Goal: Task Accomplishment & Management: Complete application form

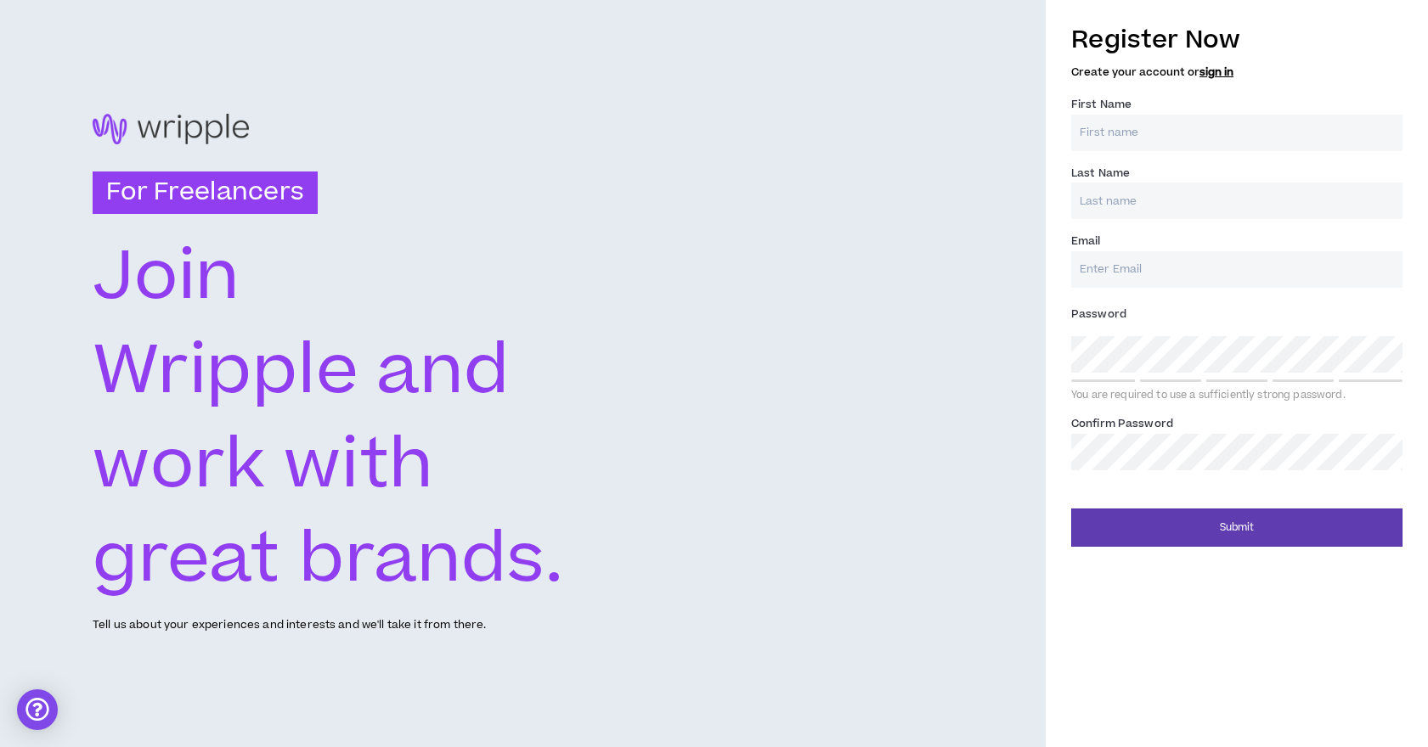
click at [1164, 135] on input "First Name *" at bounding box center [1236, 133] width 331 height 37
click at [1204, 128] on input "[PERSON_NAME]" at bounding box center [1236, 133] width 331 height 37
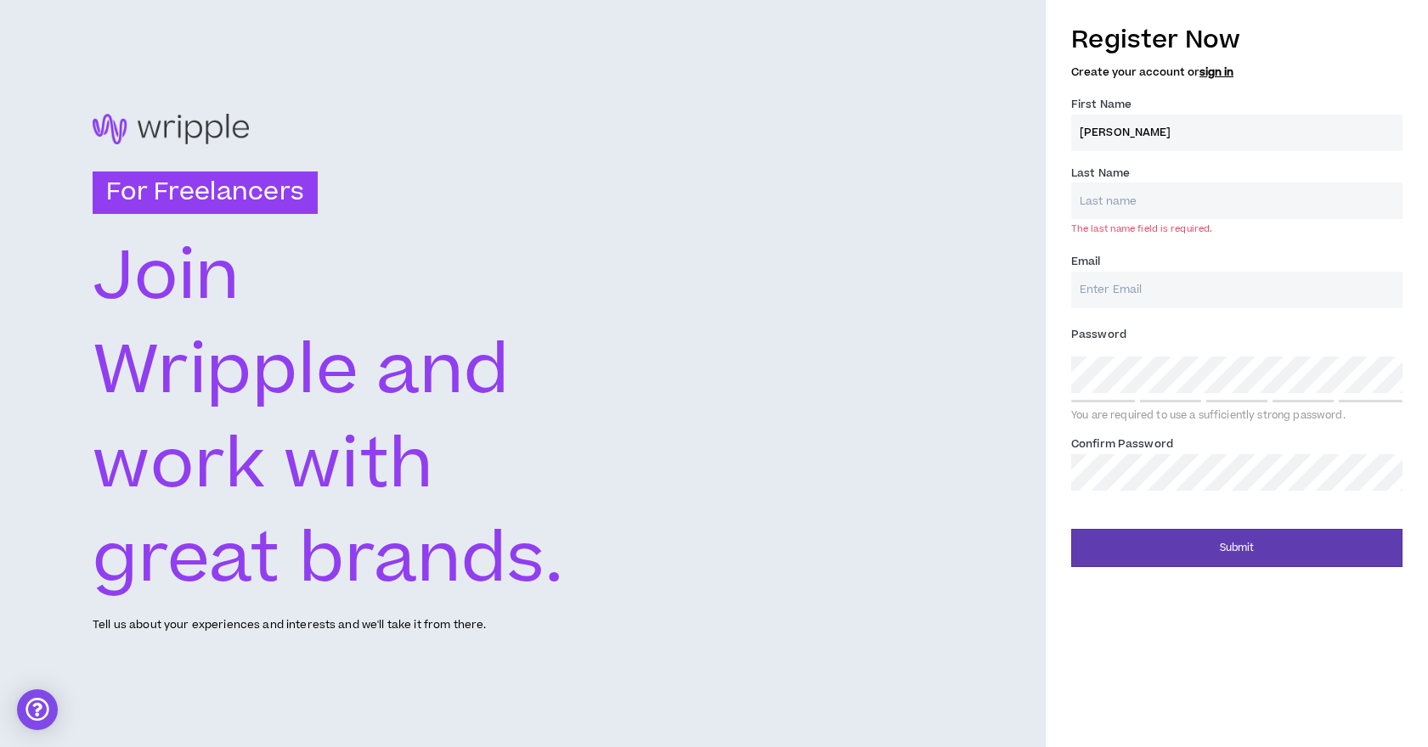
type input "[PERSON_NAME]"
click at [1164, 195] on input "Last Name *" at bounding box center [1236, 201] width 331 height 37
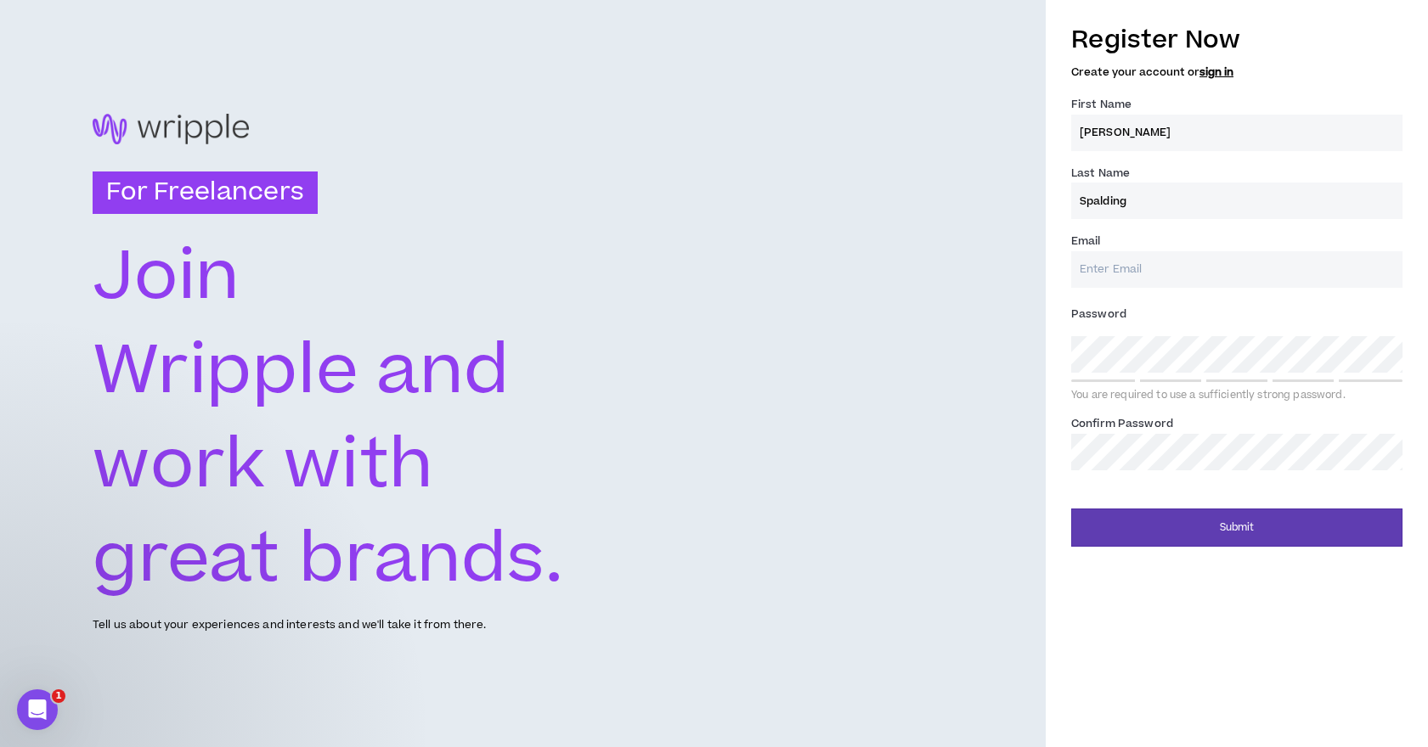
type input "Spalding"
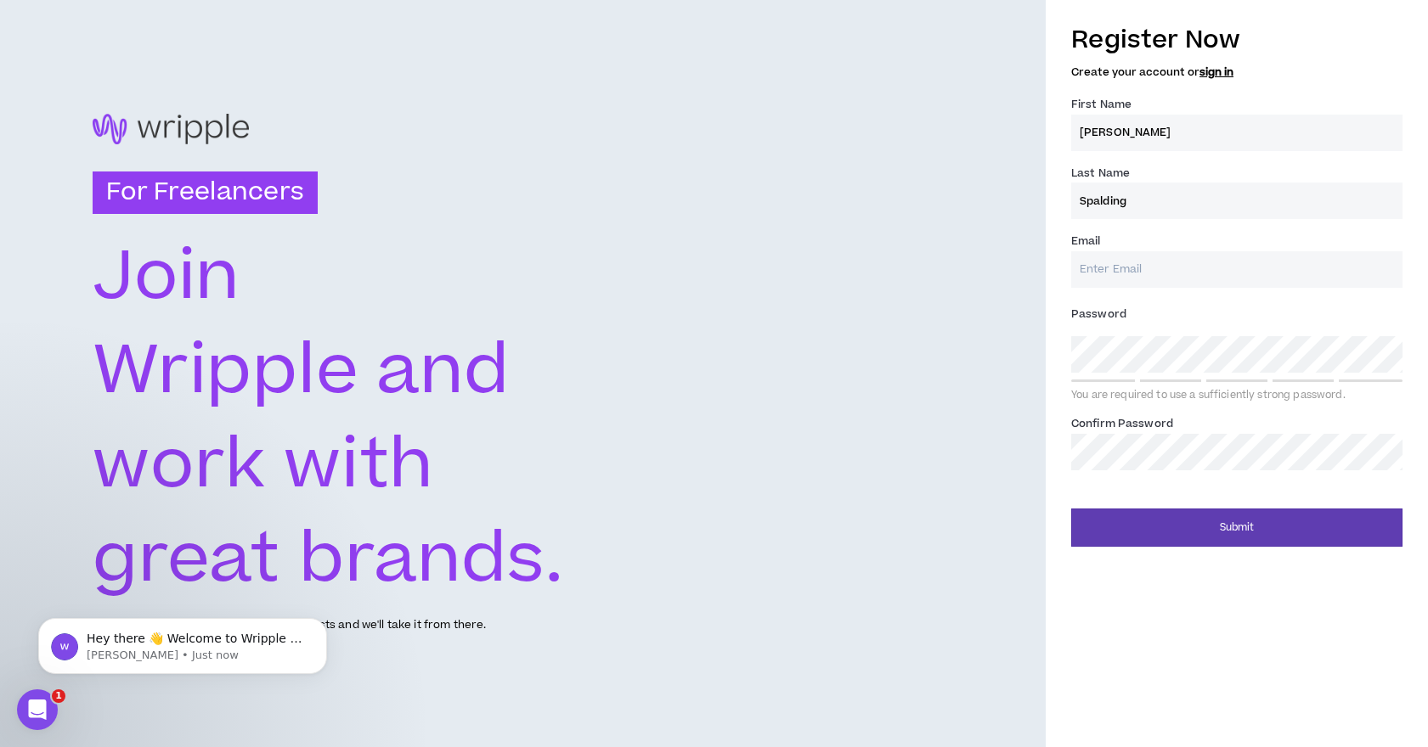
click at [1148, 286] on input "Email *" at bounding box center [1236, 269] width 331 height 37
type input "[EMAIL_ADDRESS][DOMAIN_NAME]"
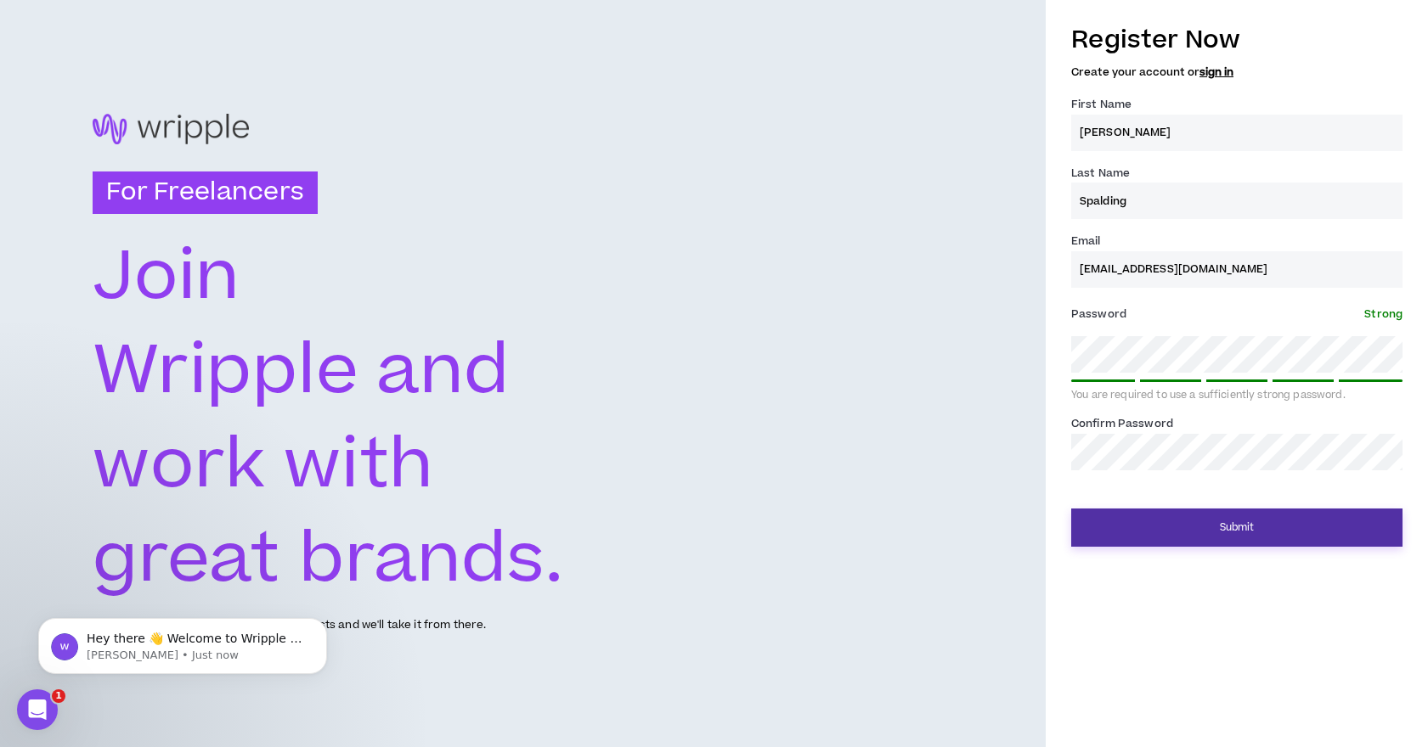
click at [1204, 531] on button "Submit" at bounding box center [1236, 528] width 331 height 38
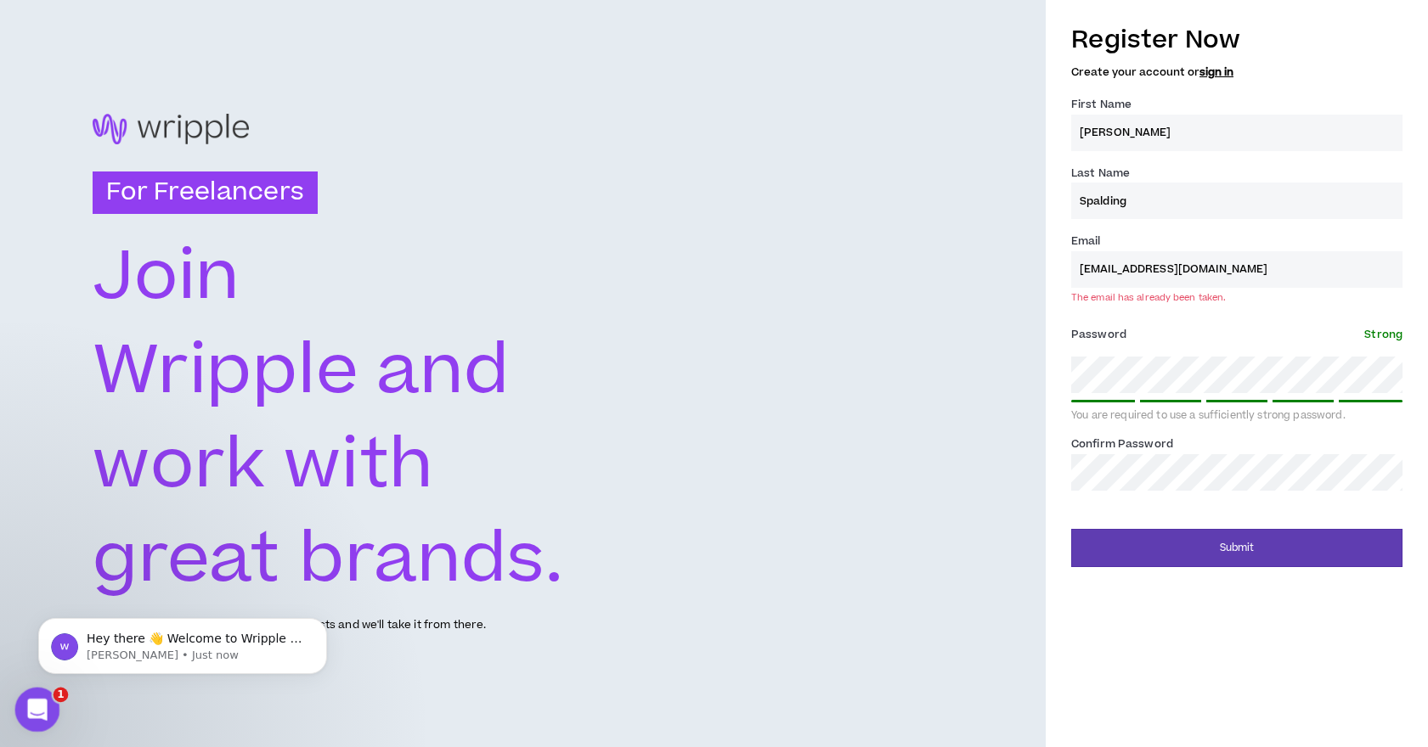
click at [32, 713] on icon "Open Intercom Messenger" at bounding box center [35, 708] width 28 height 28
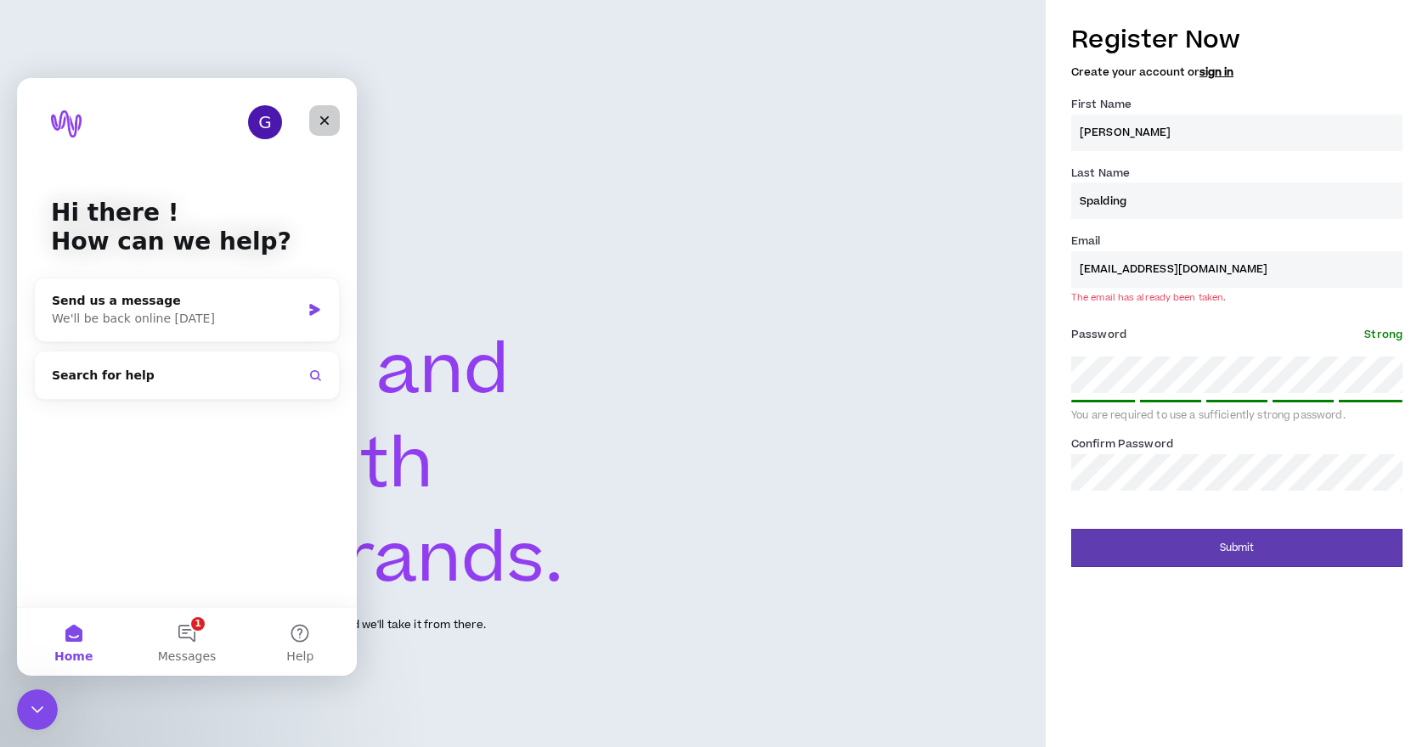
click at [330, 125] on icon "Close" at bounding box center [325, 121] width 14 height 14
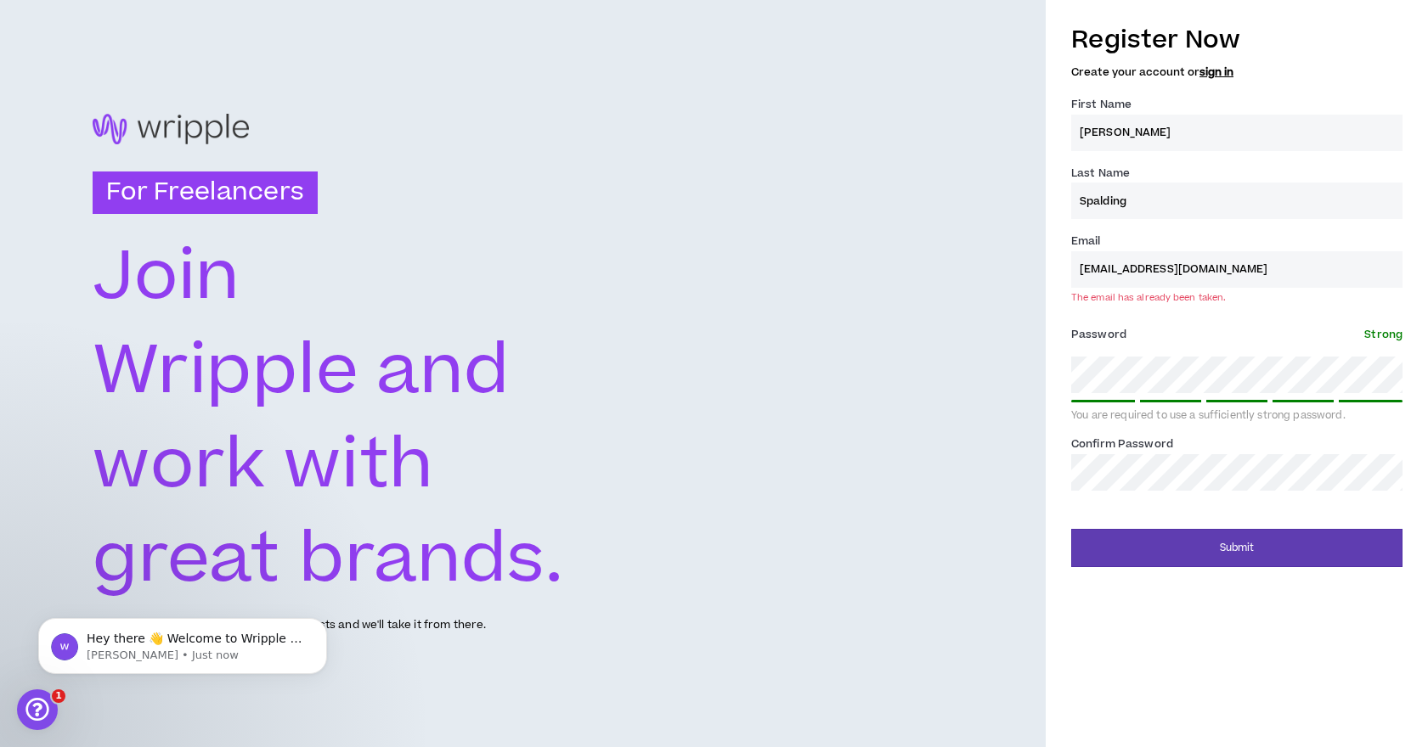
click at [1007, 458] on div "For Freelancers [PERSON_NAME] and work with great brands. Tell us about your ex…" at bounding box center [523, 373] width 1046 height 747
click at [1205, 67] on link "sign in" at bounding box center [1216, 72] width 34 height 15
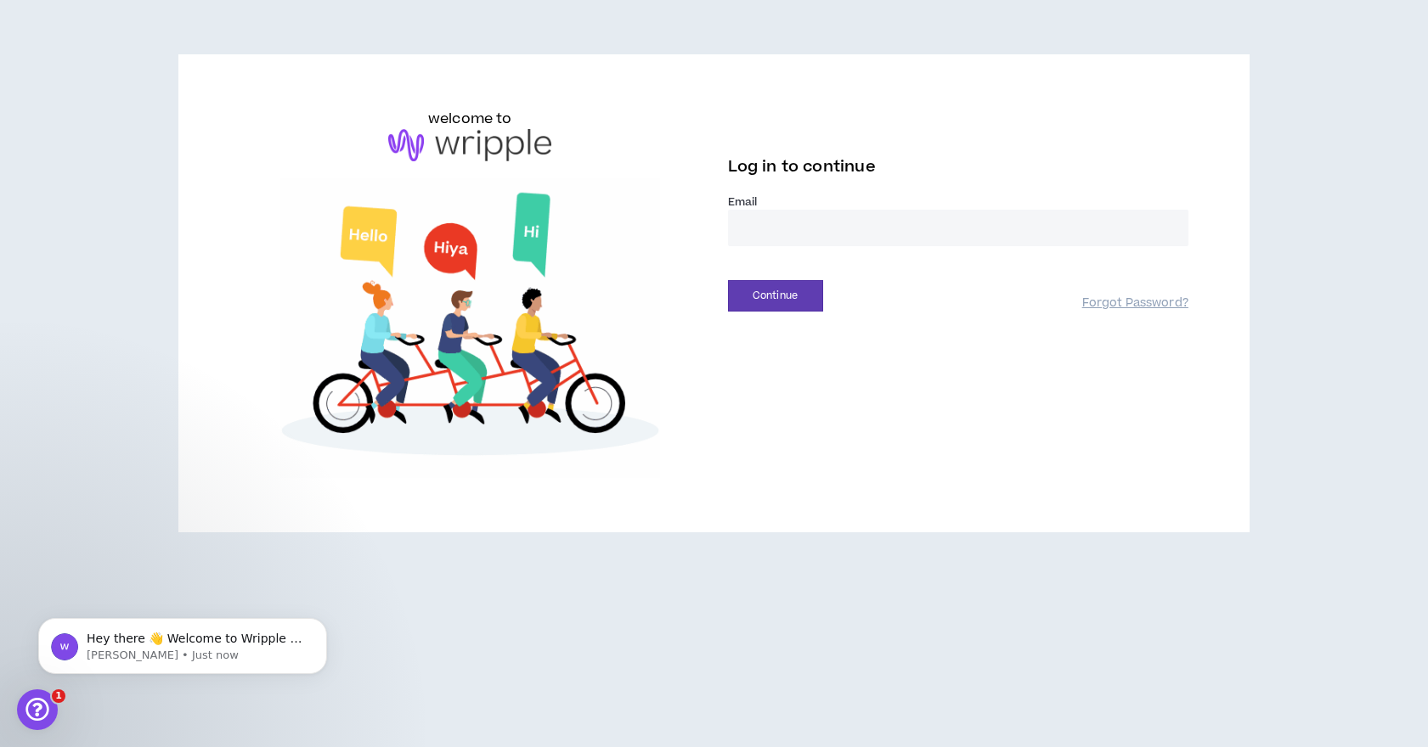
click at [821, 222] on input "email" at bounding box center [958, 228] width 460 height 37
type input "**********"
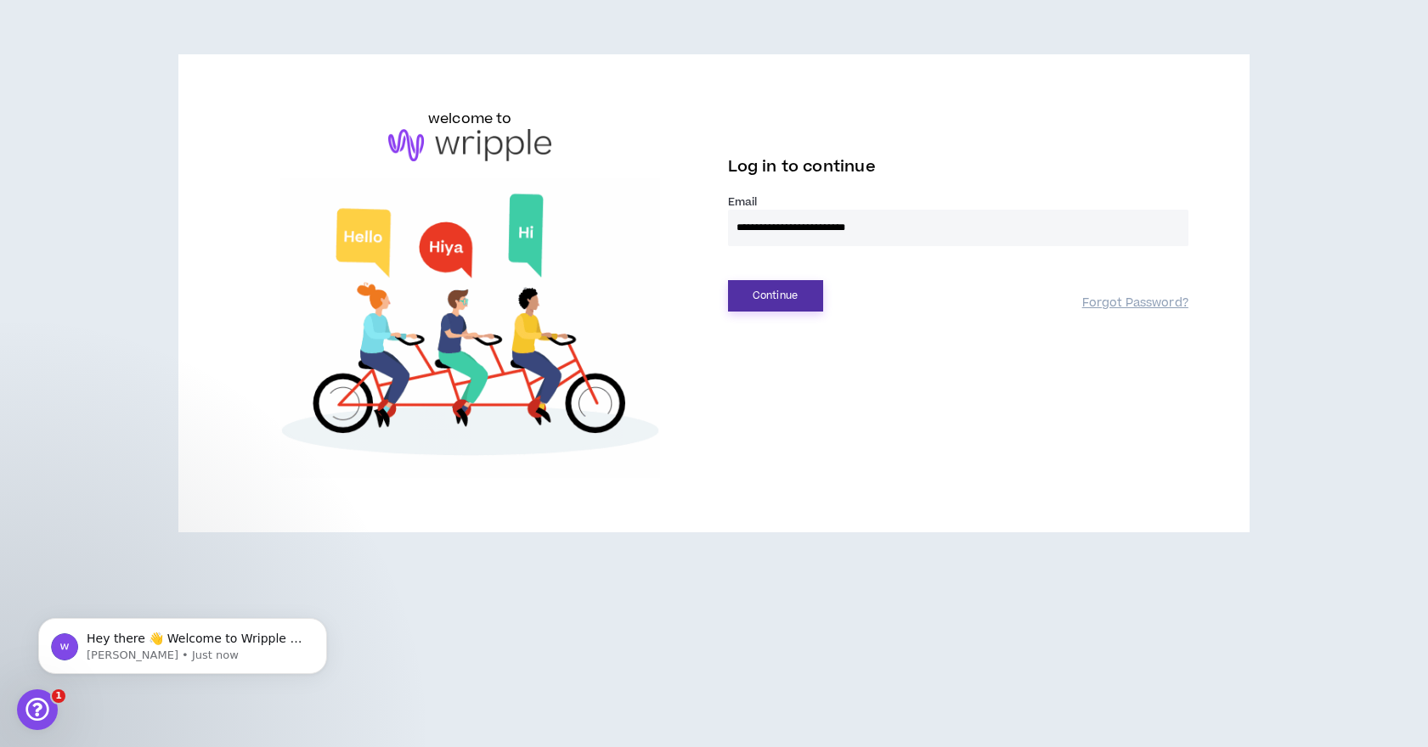
click at [797, 302] on button "Continue" at bounding box center [775, 295] width 95 height 31
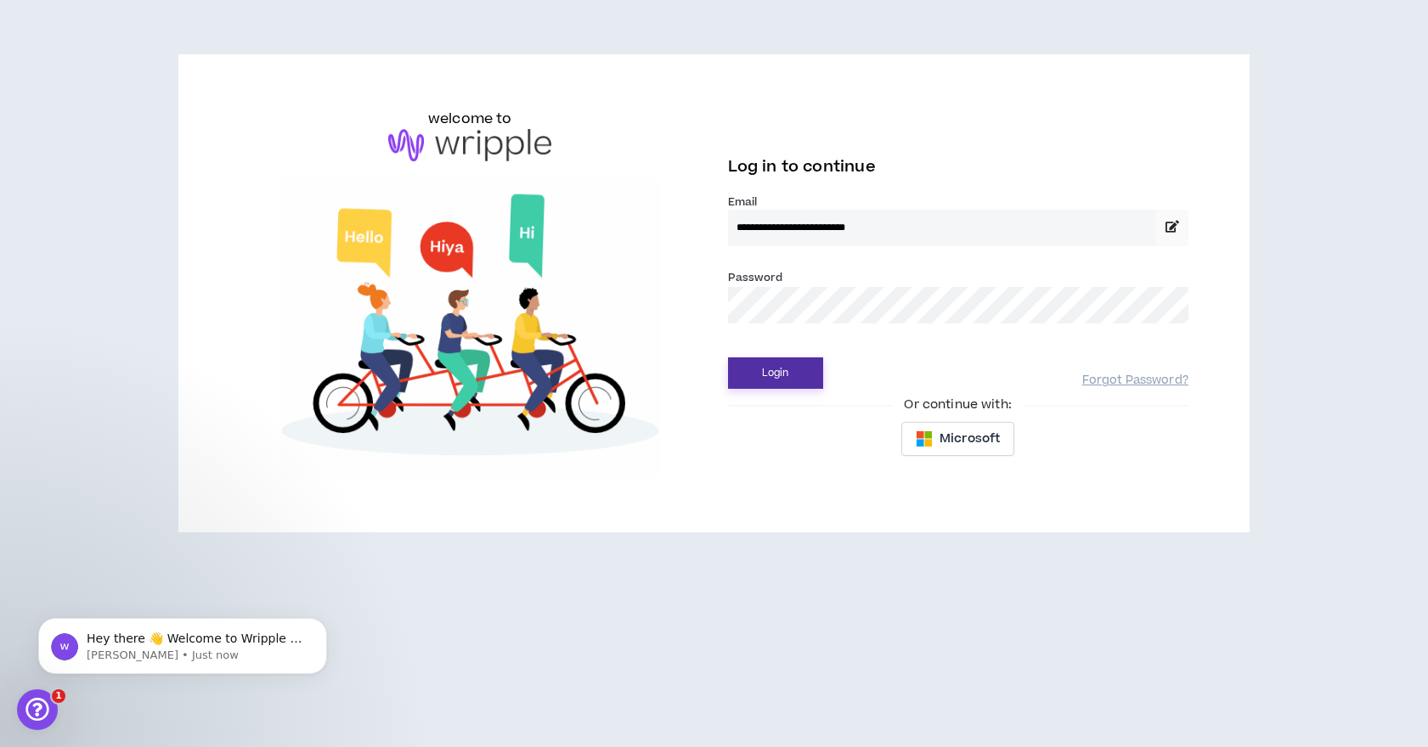
click at [788, 373] on button "Login" at bounding box center [775, 373] width 95 height 31
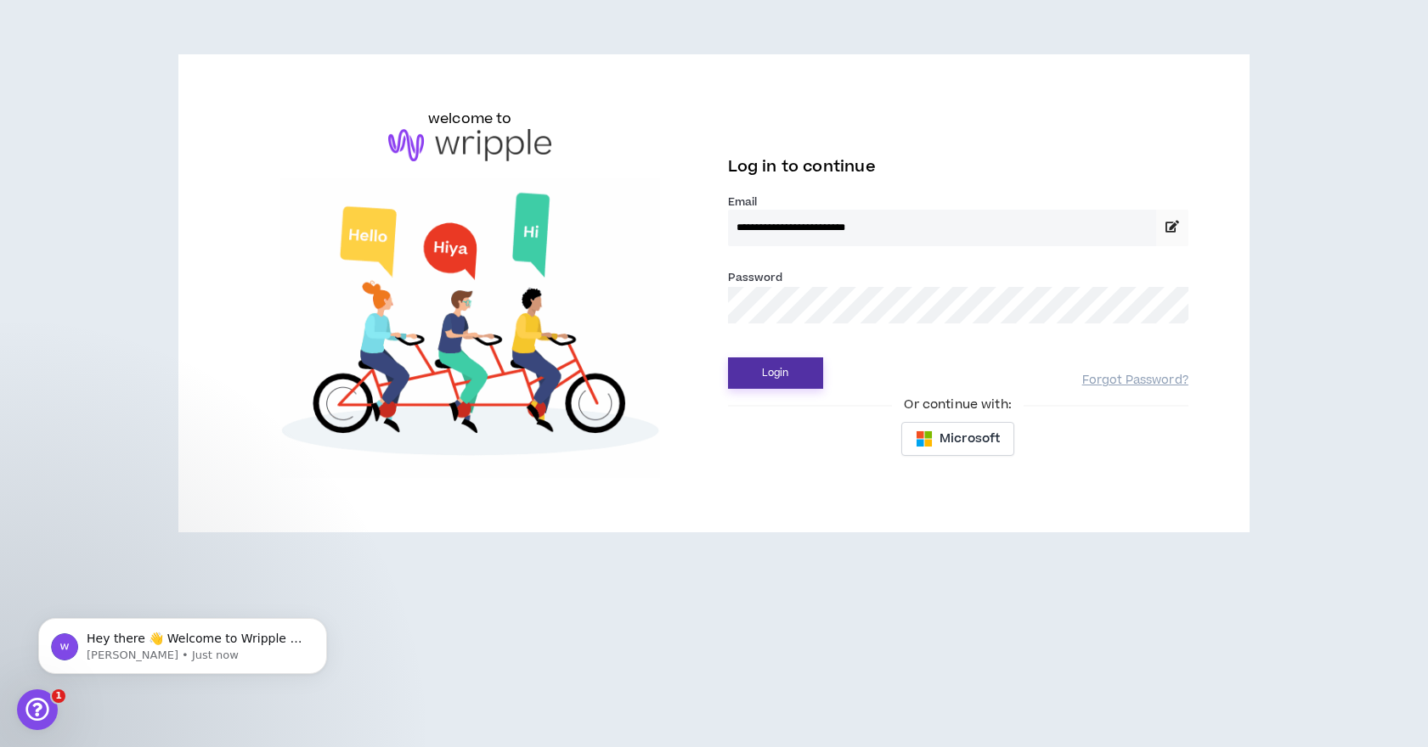
click at [809, 373] on button "Login" at bounding box center [775, 373] width 95 height 31
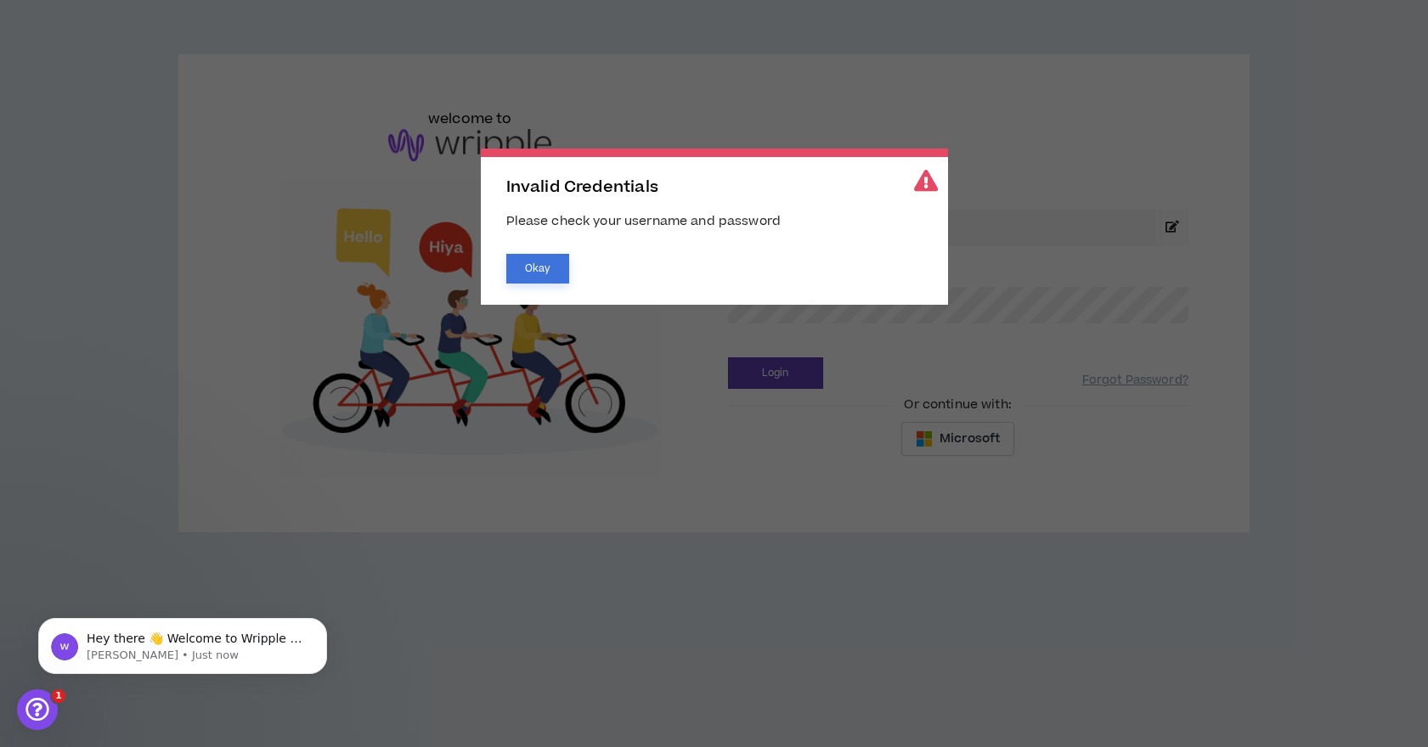
click at [543, 262] on button "Okay" at bounding box center [537, 269] width 63 height 30
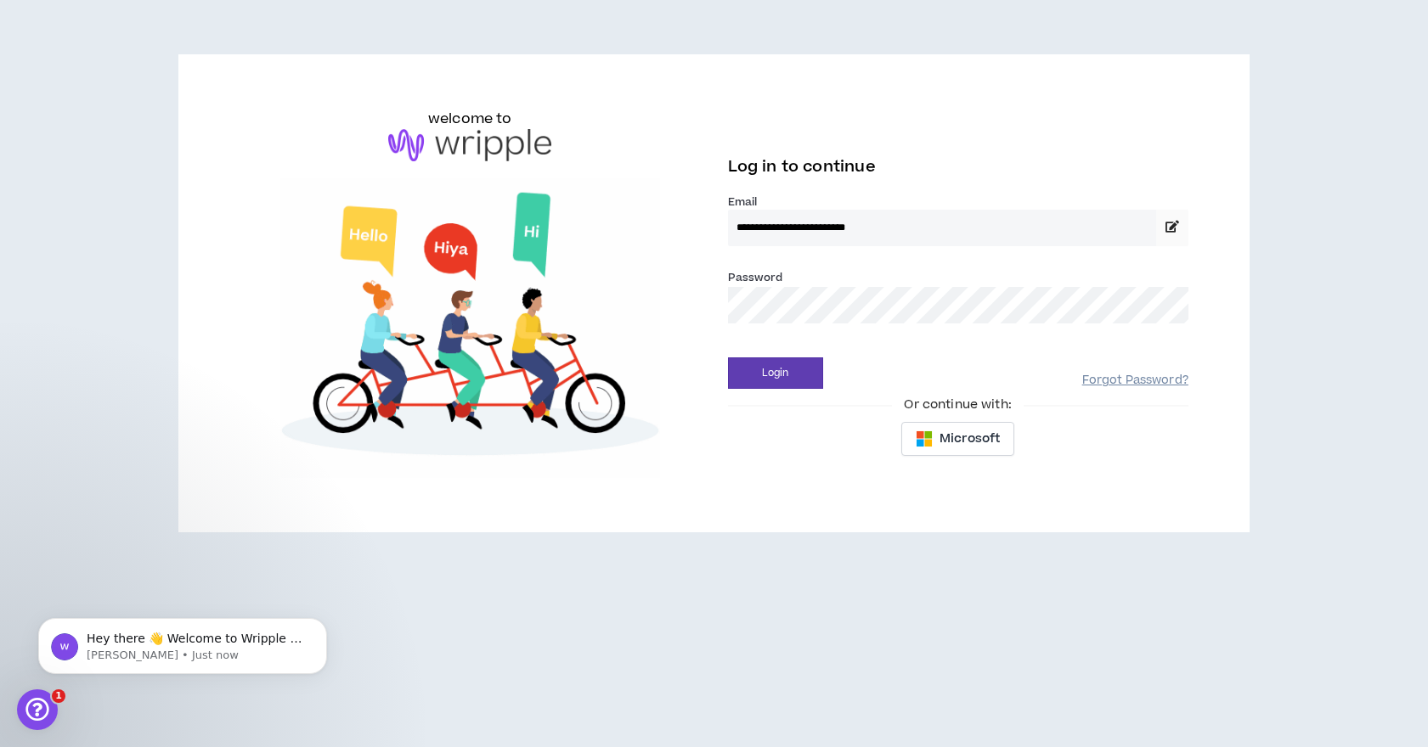
click at [1130, 381] on link "Forgot Password?" at bounding box center [1135, 381] width 106 height 16
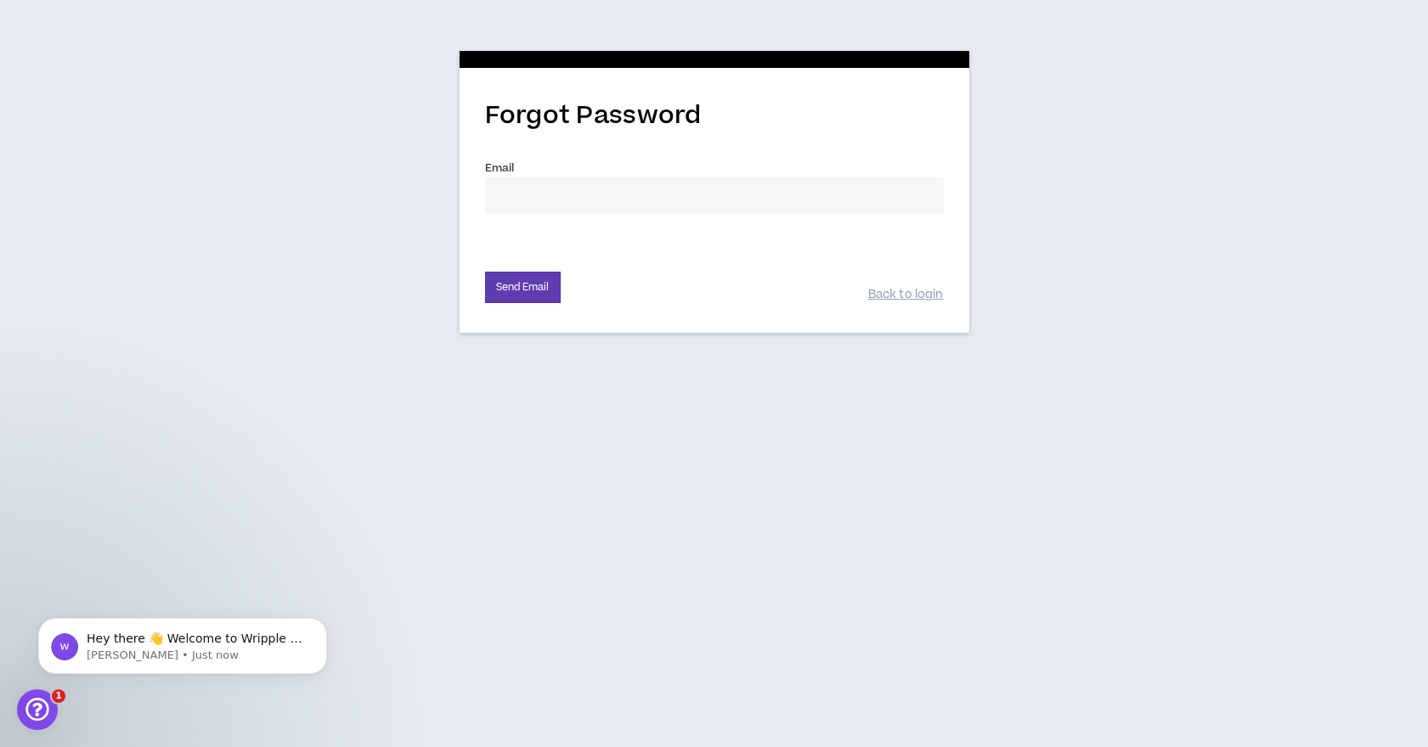
click at [625, 193] on input "Email *" at bounding box center [714, 196] width 459 height 37
type input "[EMAIL_ADDRESS][DOMAIN_NAME]"
click at [510, 290] on button "Send Email" at bounding box center [523, 287] width 76 height 31
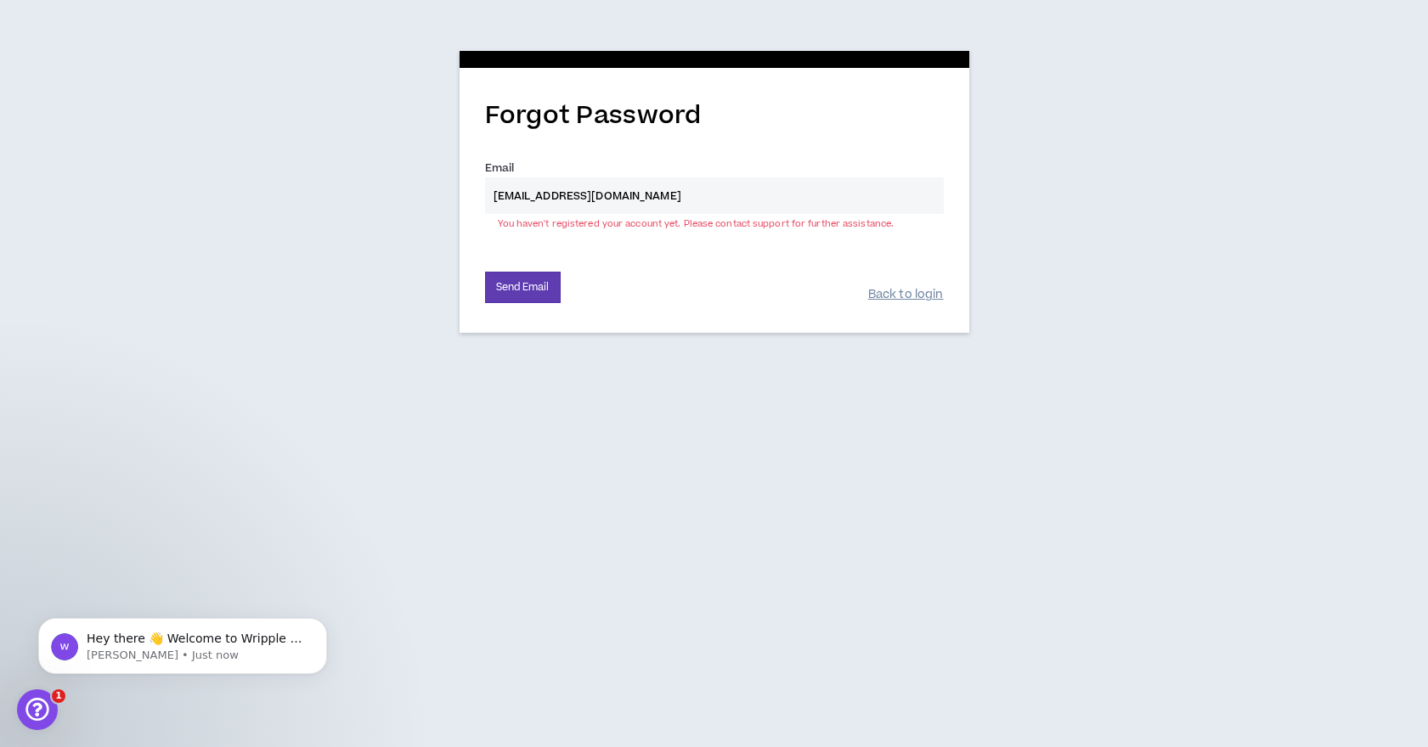
click at [900, 292] on link "Back to login" at bounding box center [906, 295] width 76 height 16
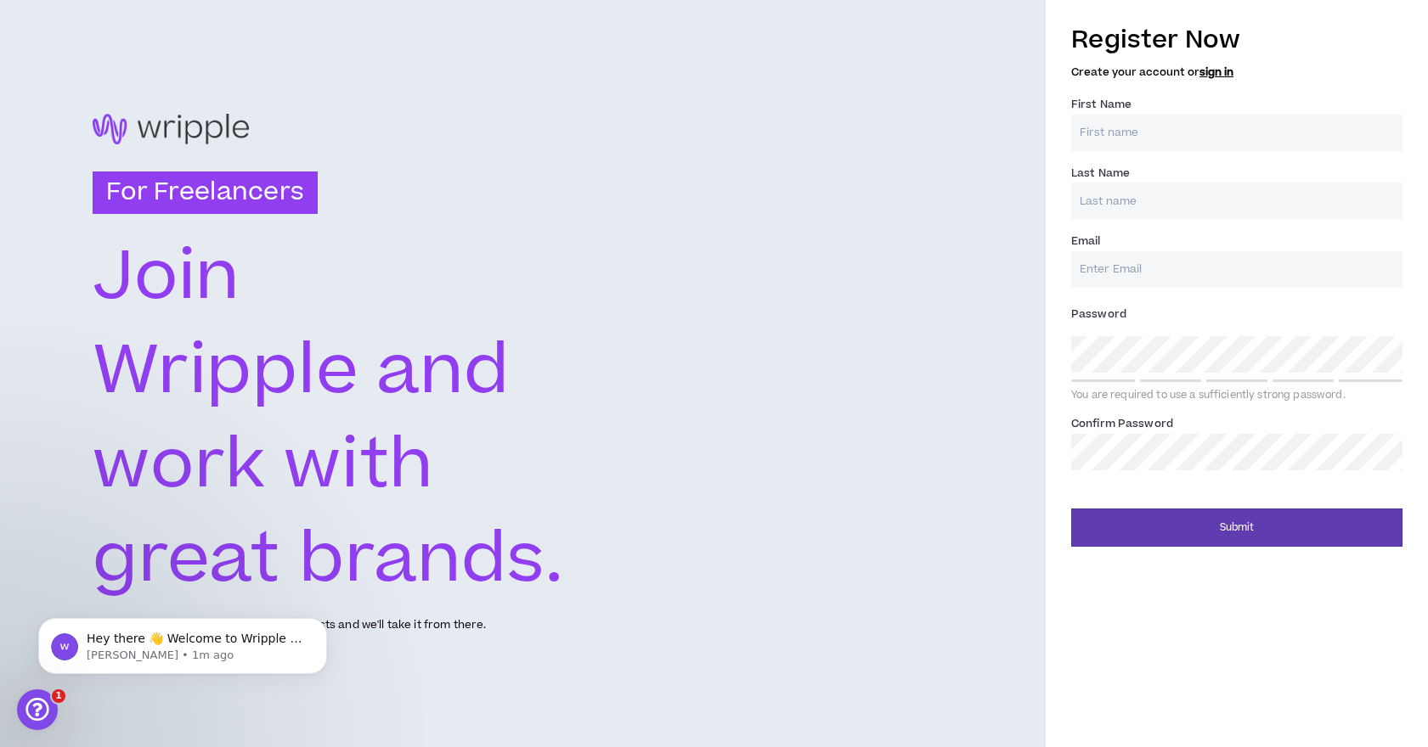
click at [1139, 134] on input "First Name *" at bounding box center [1236, 133] width 331 height 37
type input "[PERSON_NAME]"
type input "Spalding"
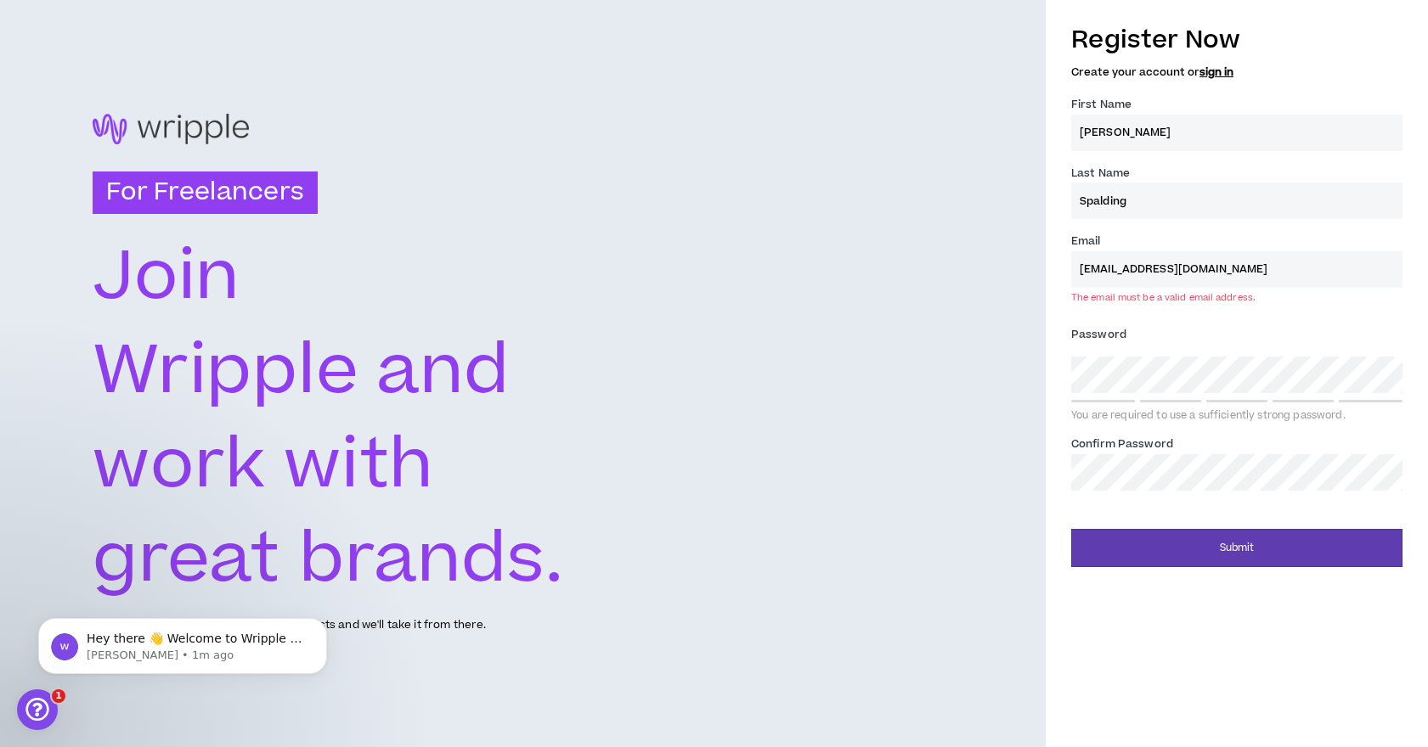
type input "[EMAIL_ADDRESS][DOMAIN_NAME]"
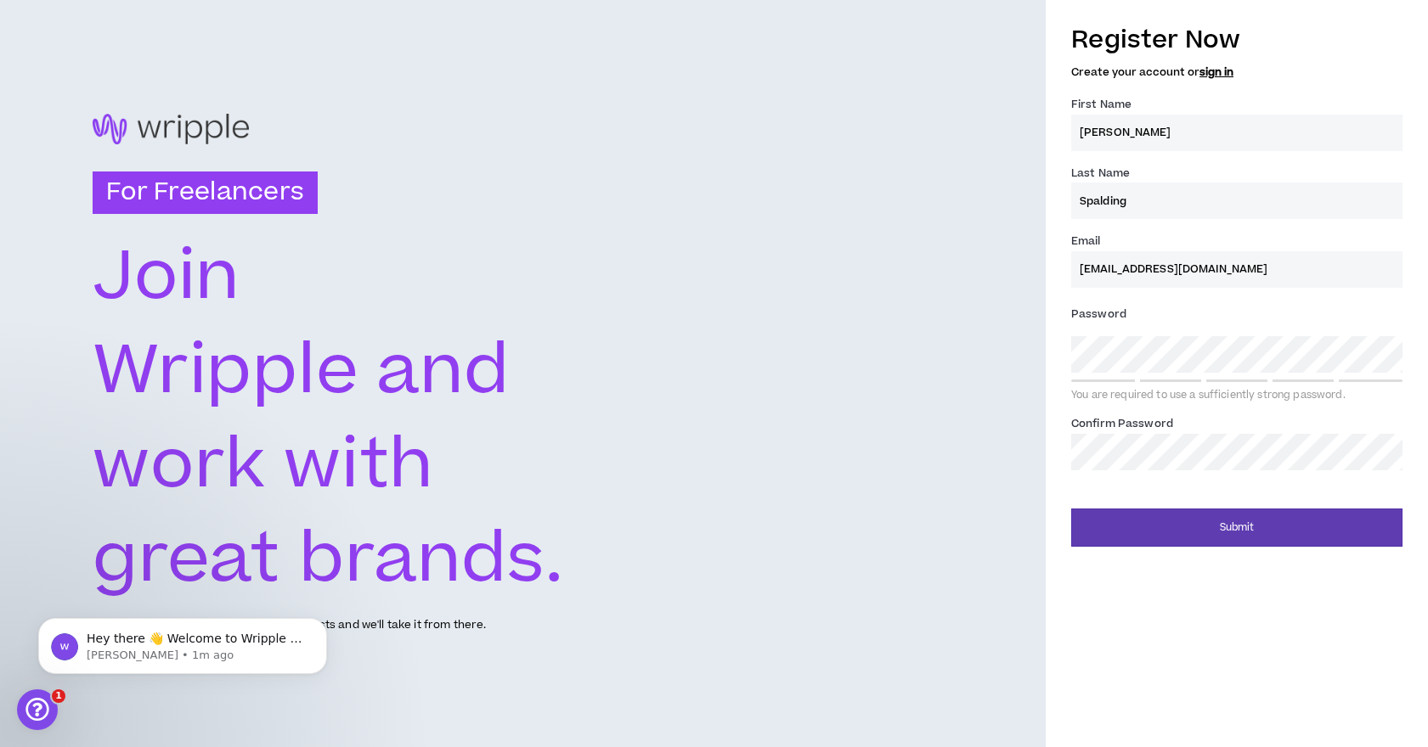
click at [970, 414] on div "For Freelancers [PERSON_NAME] and work with great brands. Tell us about your ex…" at bounding box center [523, 373] width 1046 height 747
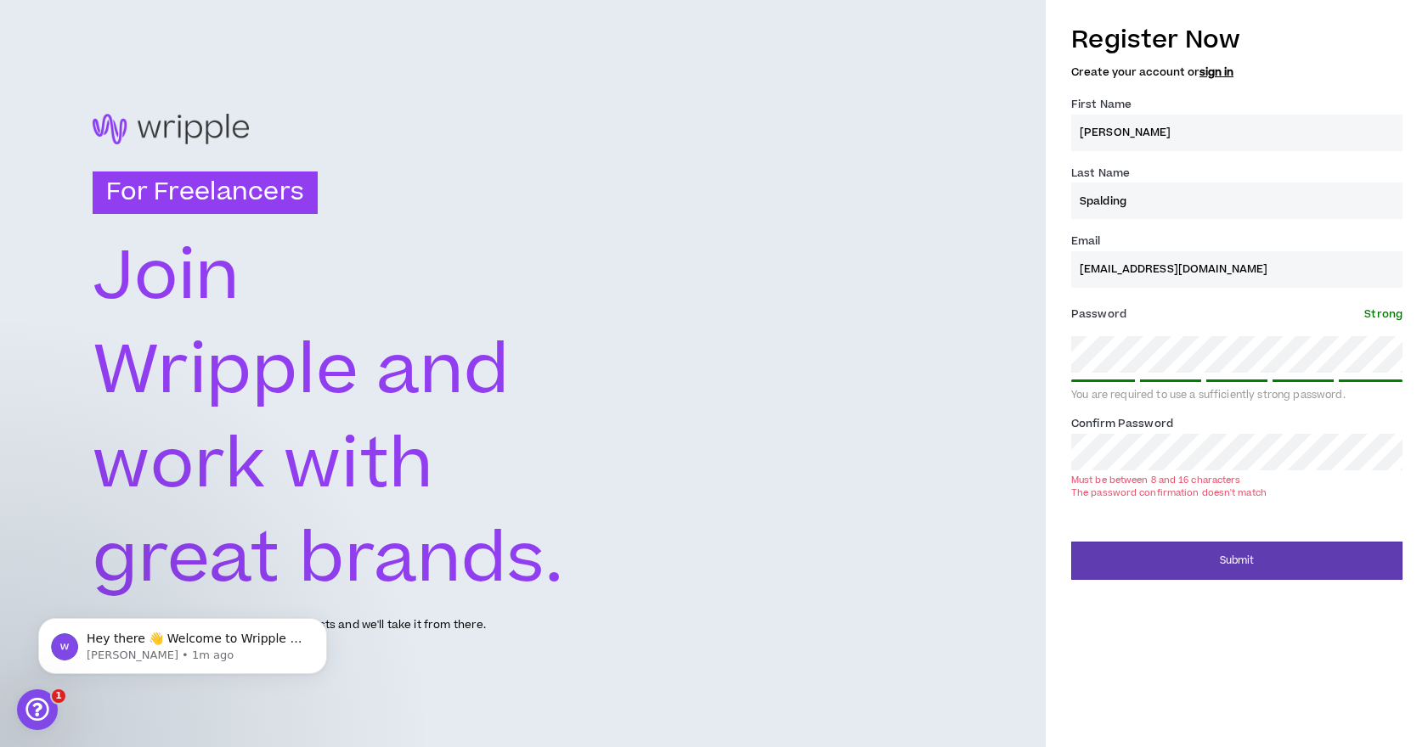
click at [955, 494] on div "For Freelancers [PERSON_NAME] and work with great brands. Tell us about your ex…" at bounding box center [523, 373] width 1046 height 747
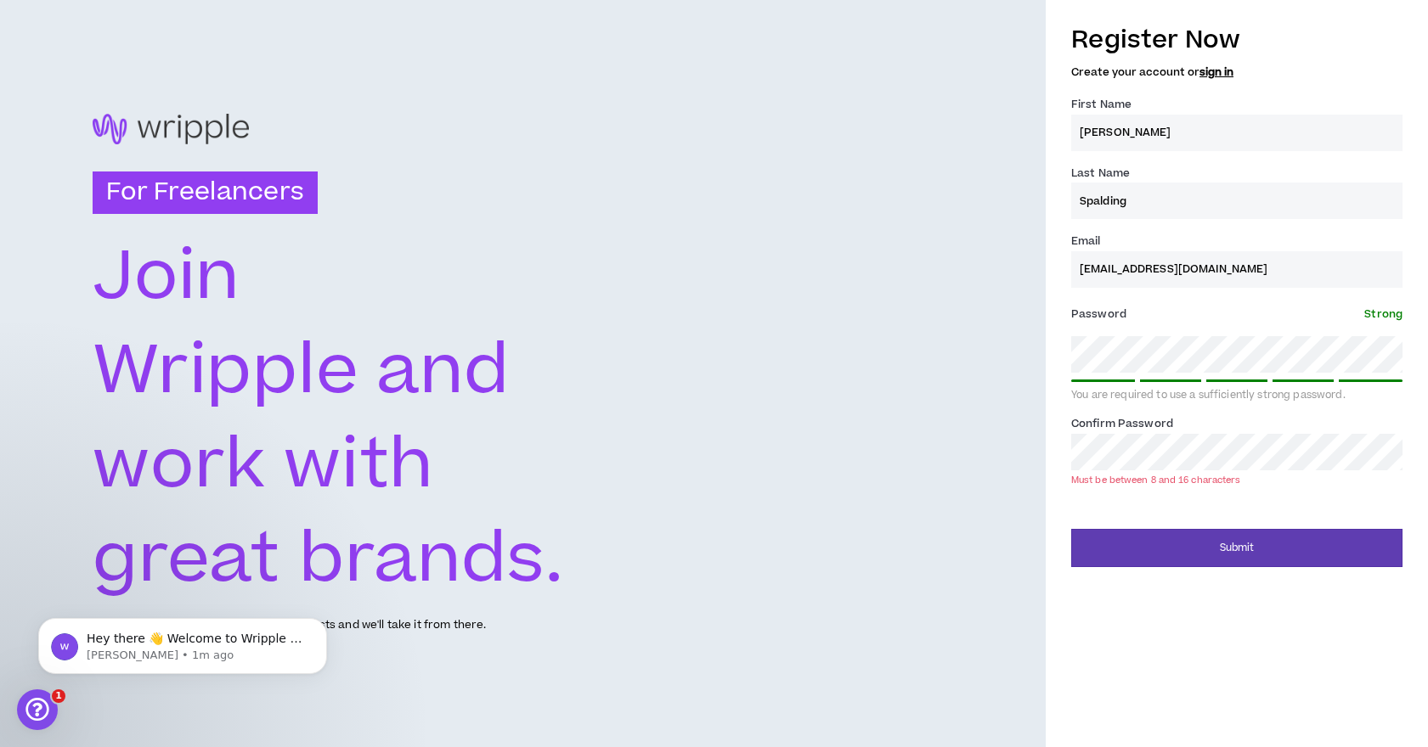
click at [982, 475] on div "For Freelancers [PERSON_NAME] and work with great brands. Tell us about your ex…" at bounding box center [523, 373] width 1046 height 747
click at [1232, 539] on button "Submit" at bounding box center [1236, 548] width 331 height 38
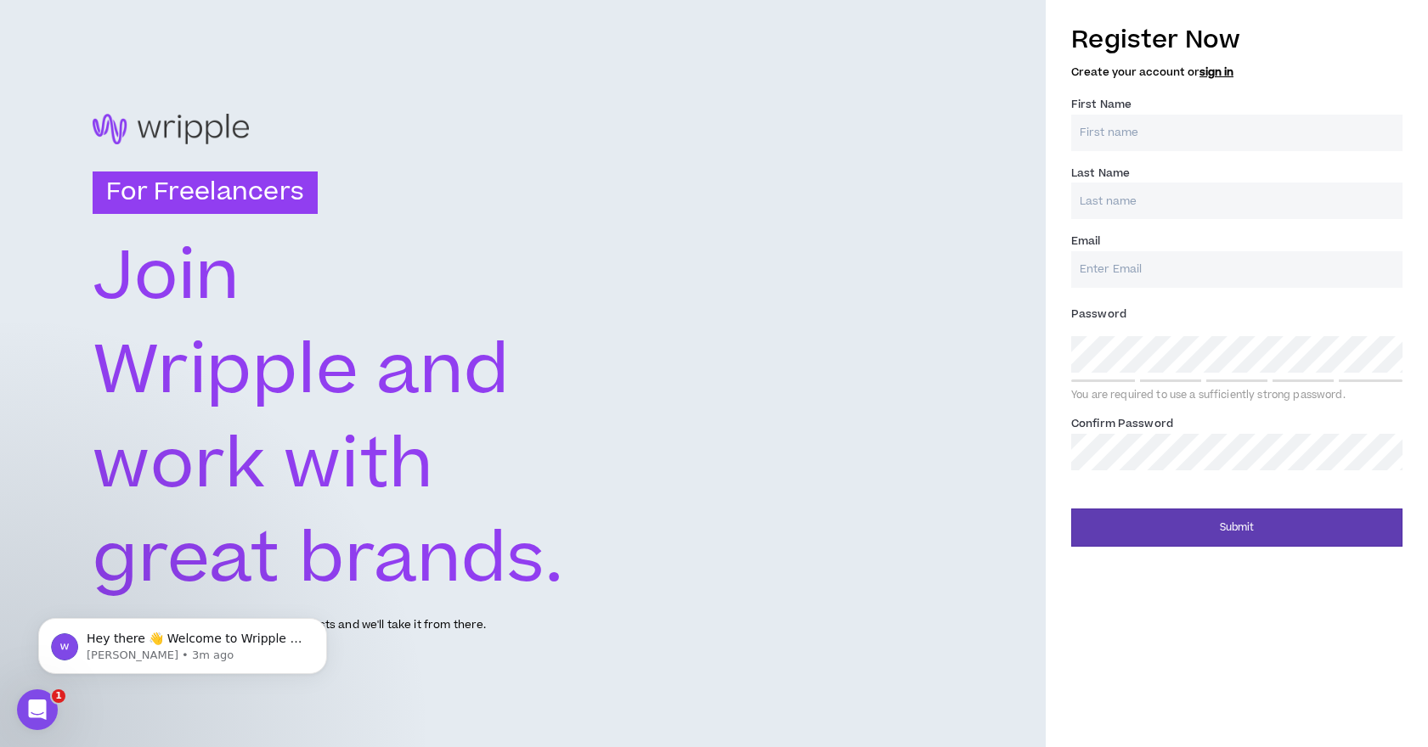
click at [1117, 143] on input "First Name *" at bounding box center [1236, 133] width 331 height 37
type input "[PERSON_NAME]"
type input "Spalding"
type input "[EMAIL_ADDRESS][DOMAIN_NAME]"
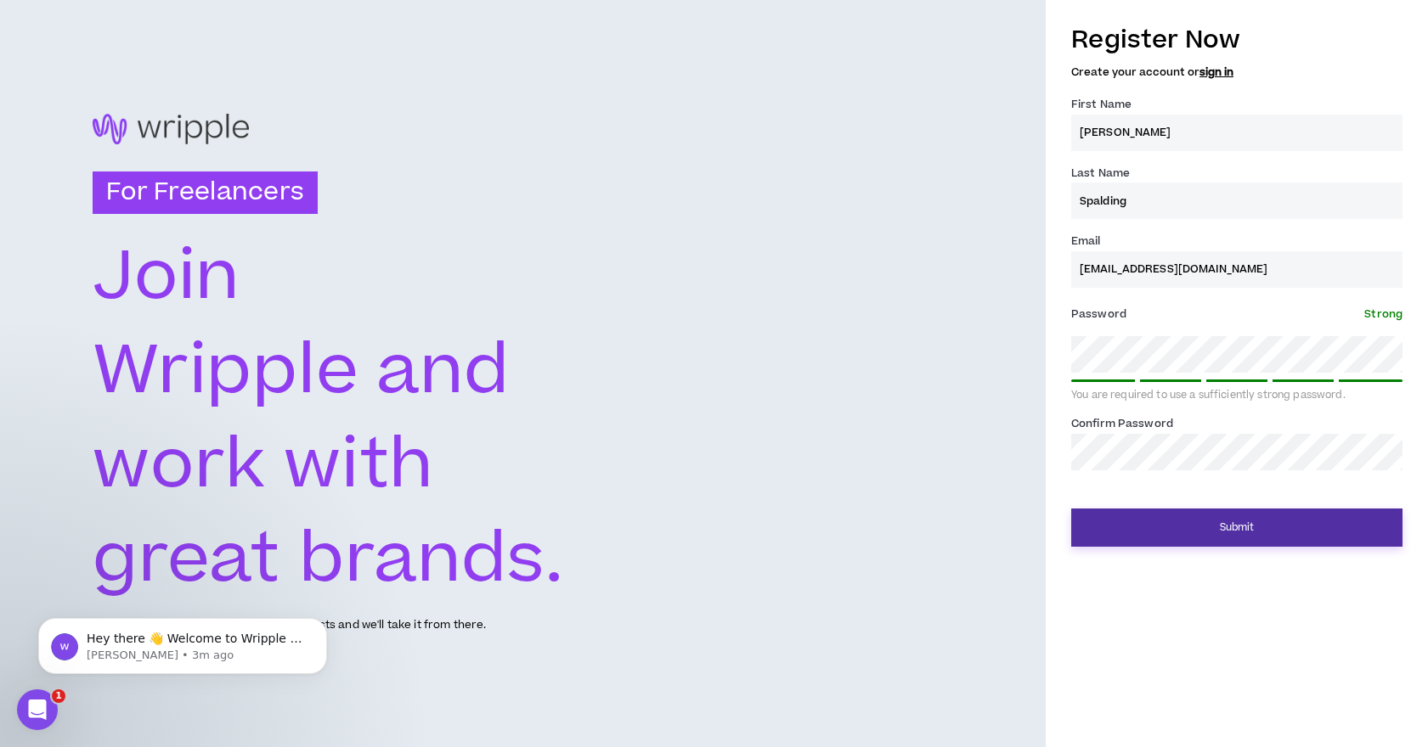
click at [1252, 523] on button "Submit" at bounding box center [1236, 528] width 331 height 38
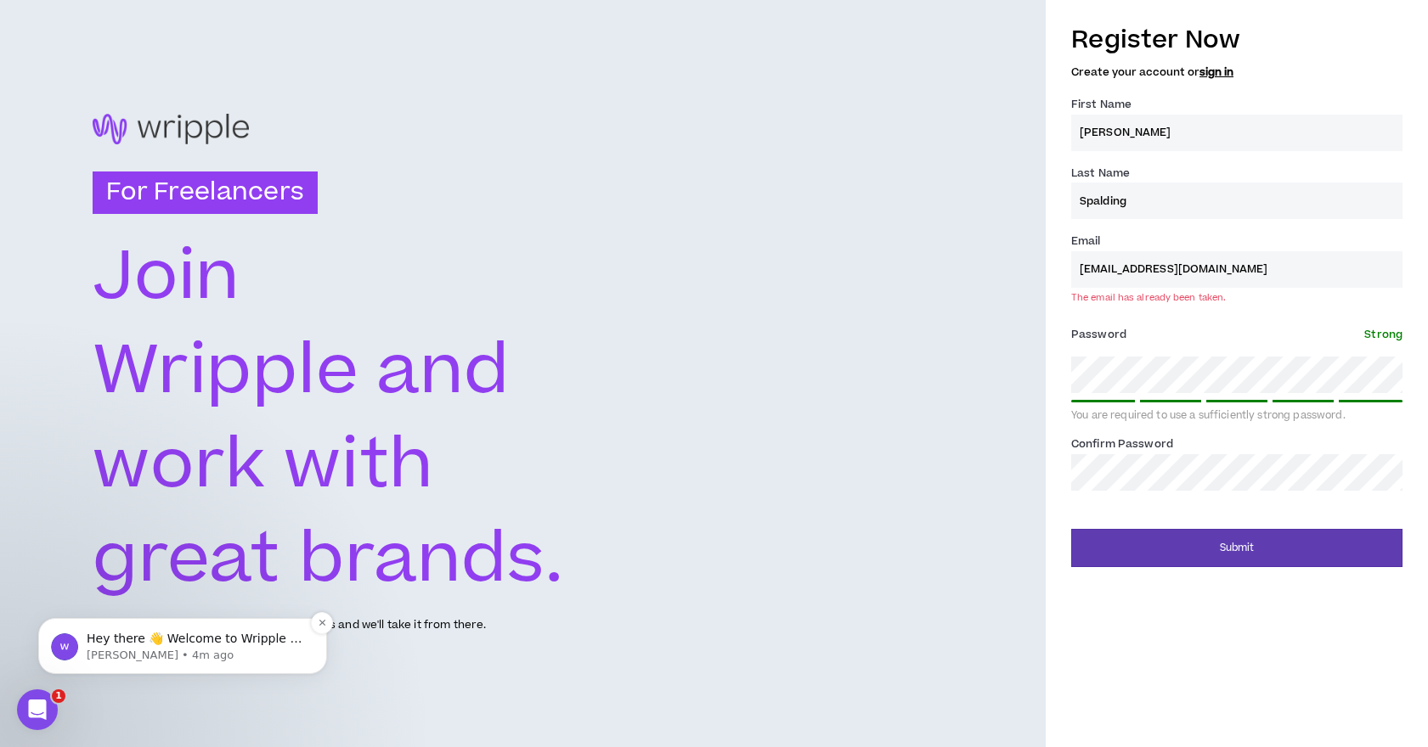
click at [263, 631] on p "Hey there 👋 Welcome to Wripple 🙌 Take a look around! If you have any questions,…" at bounding box center [196, 639] width 219 height 17
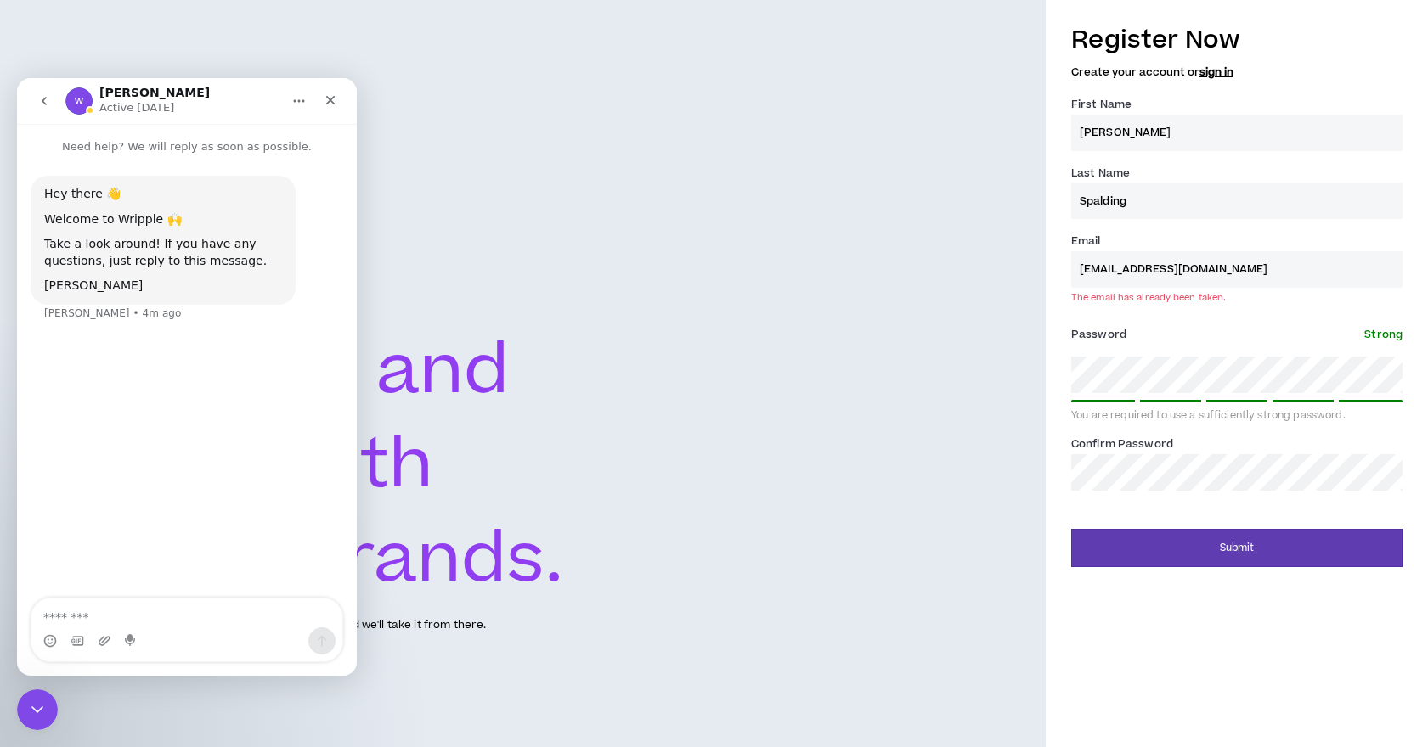
click at [185, 617] on textarea "Message…" at bounding box center [186, 613] width 311 height 29
type textarea "**********"
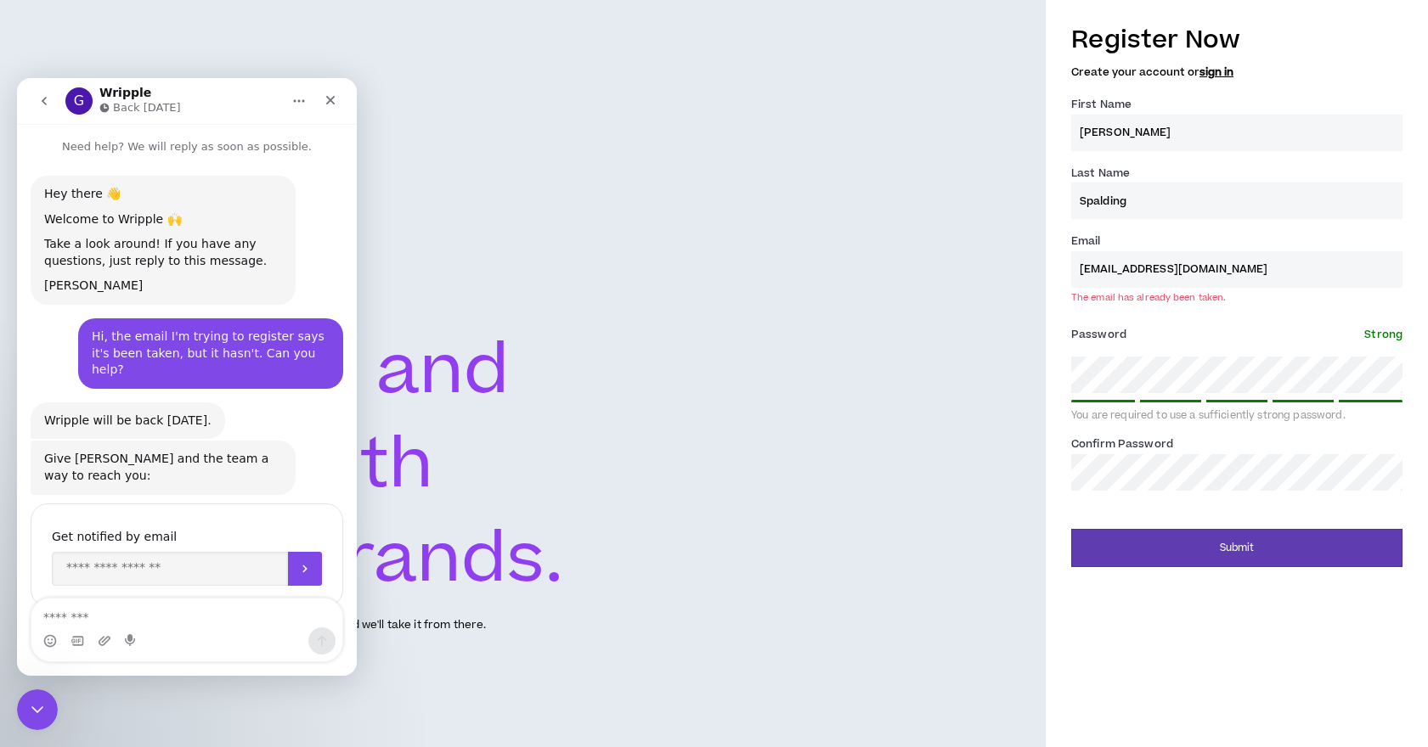
scroll to position [65, 0]
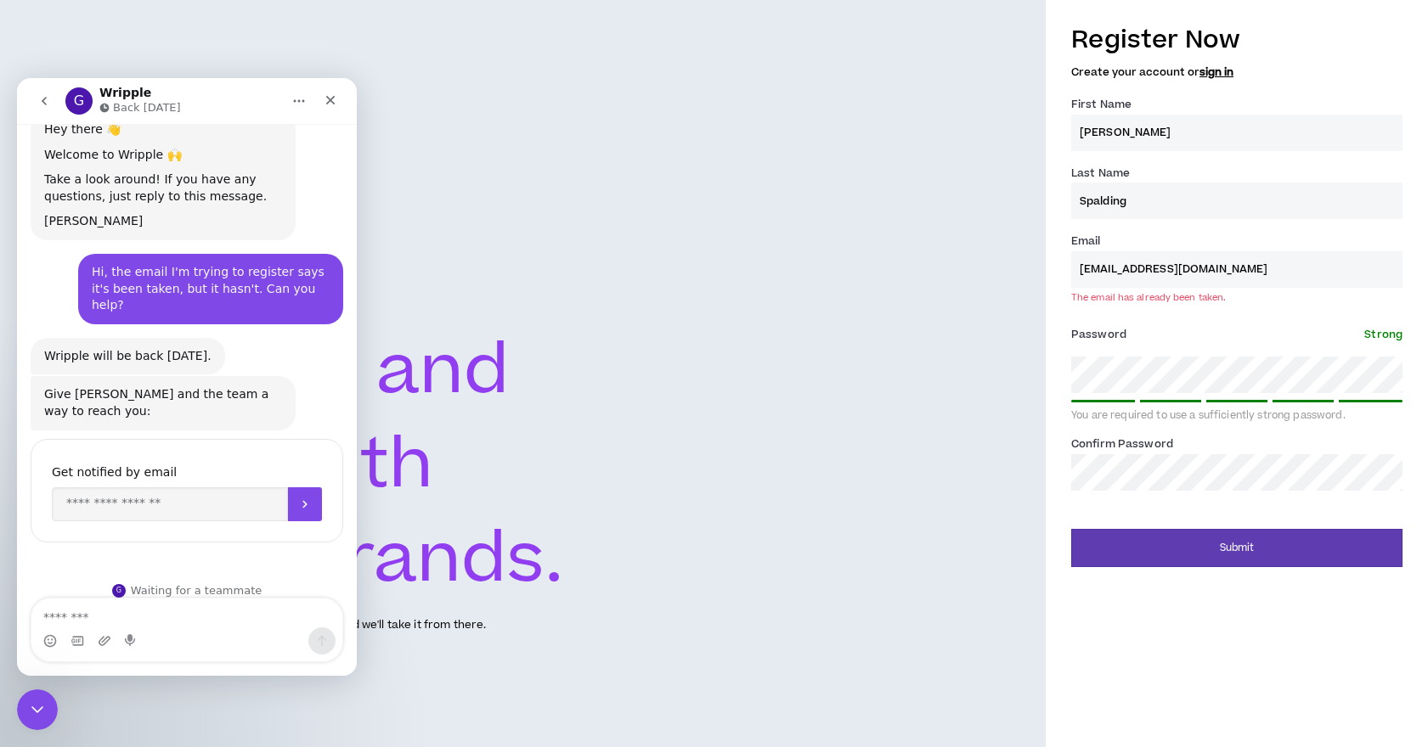
click at [86, 615] on textarea "Message…" at bounding box center [186, 613] width 311 height 29
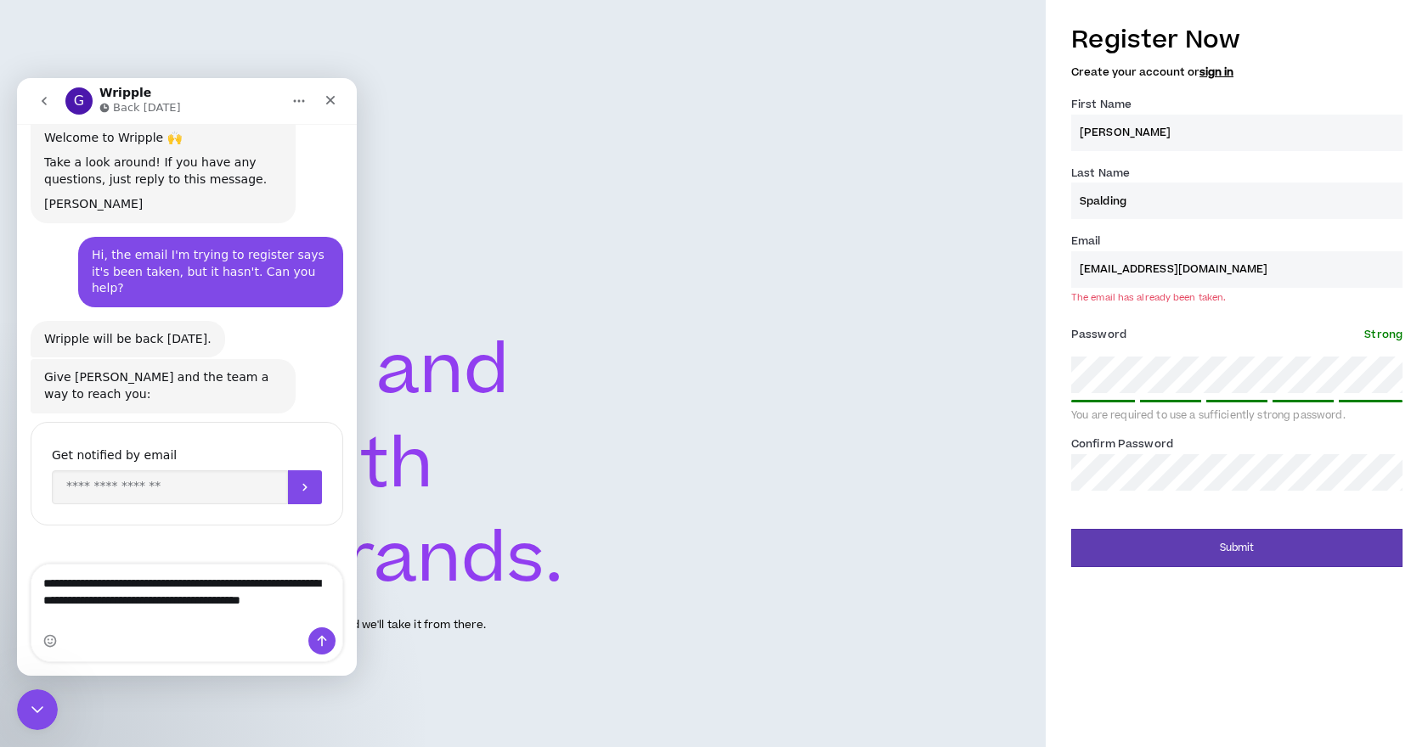
scroll to position [99, 0]
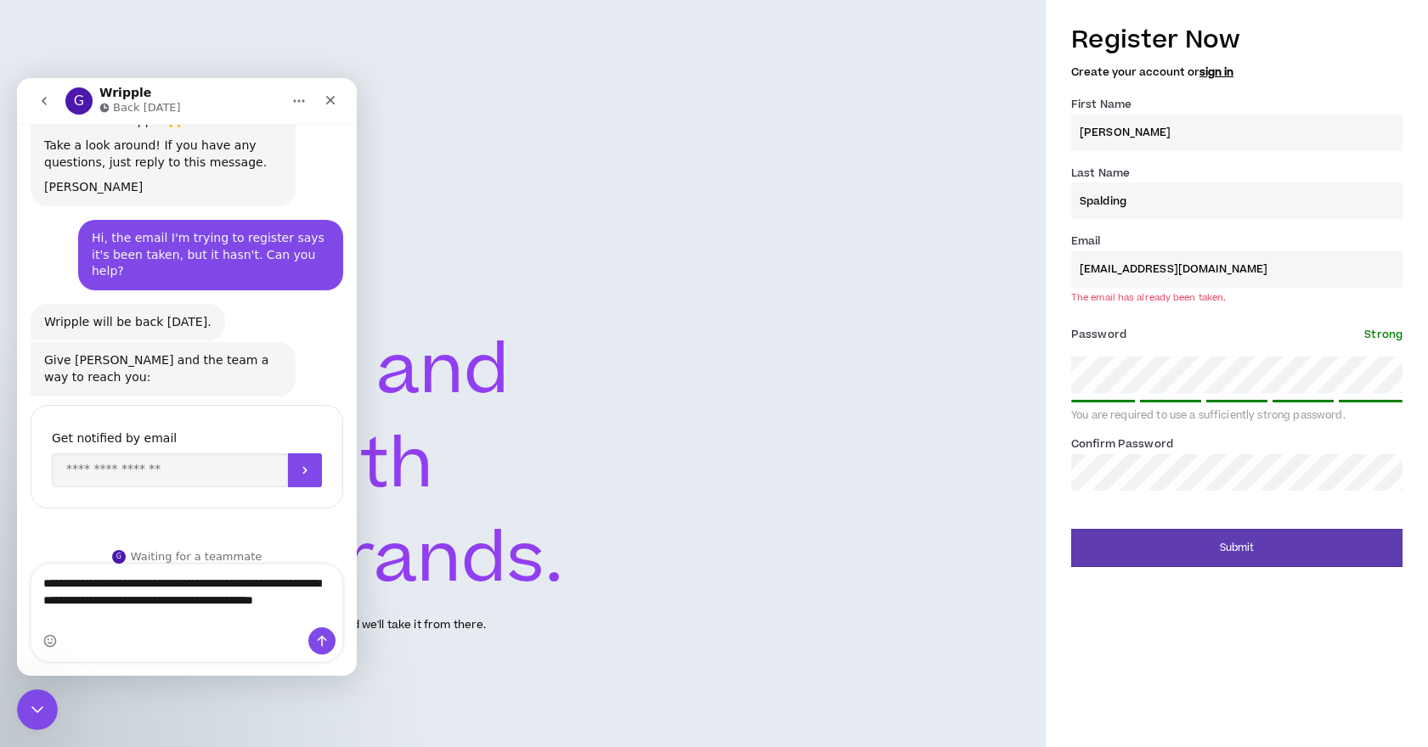
type textarea "**********"
click at [315, 641] on icon "Send a message…" at bounding box center [322, 641] width 14 height 14
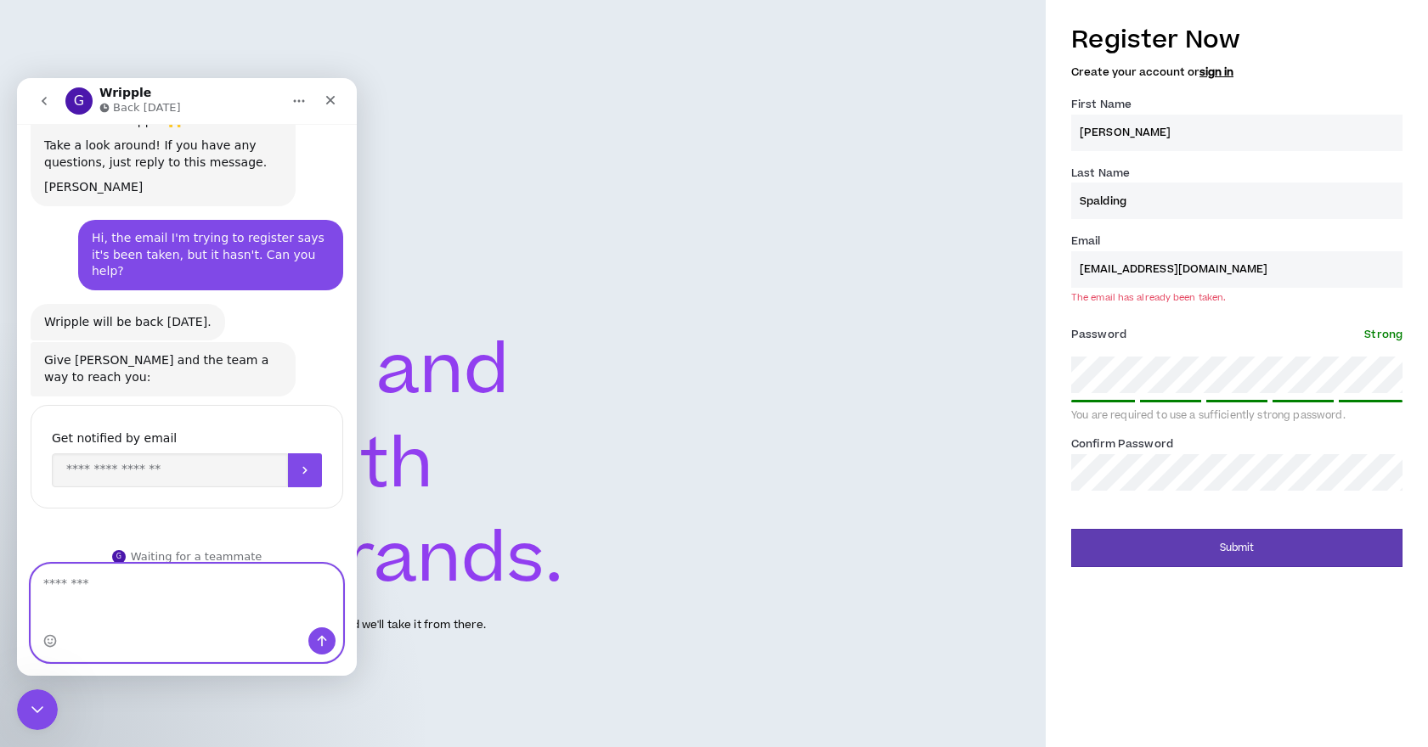
scroll to position [149, 0]
